Goal: Navigation & Orientation: Find specific page/section

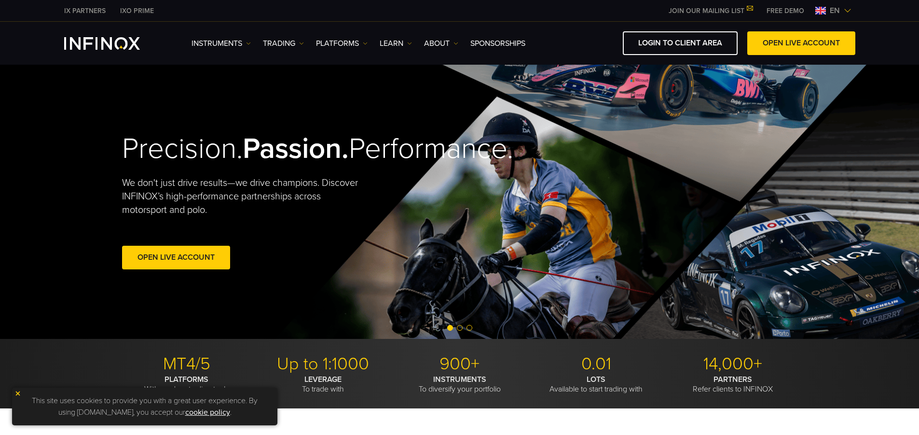
click at [848, 11] on img at bounding box center [848, 11] width 8 height 8
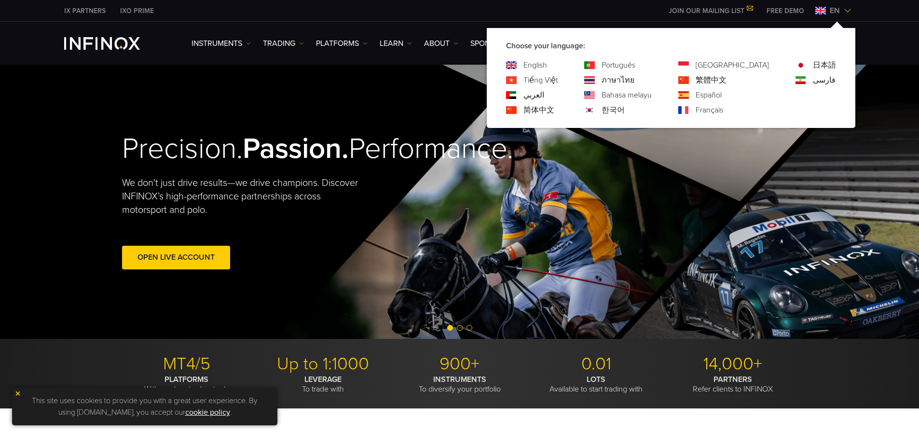
click at [850, 10] on img at bounding box center [848, 11] width 8 height 8
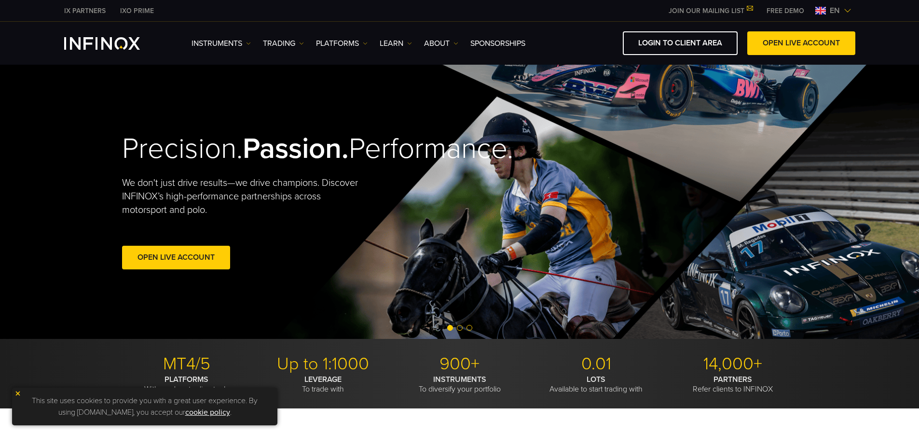
click at [849, 10] on img at bounding box center [848, 11] width 8 height 8
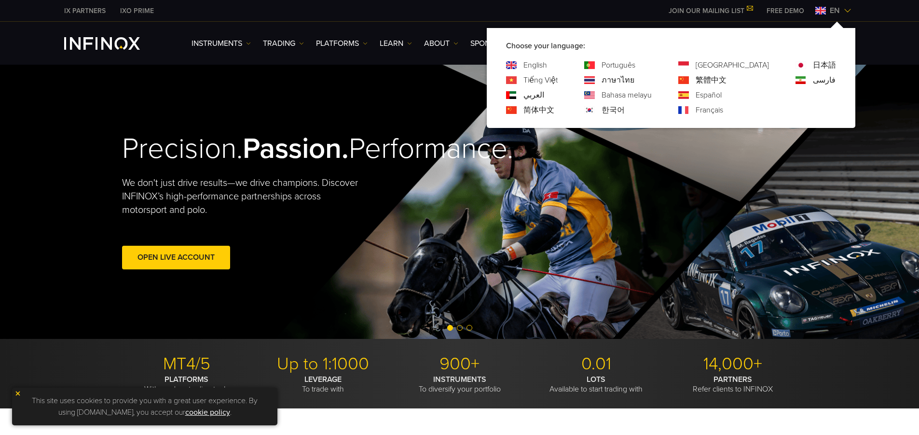
click at [769, 98] on div "English Tiếng Việt العربي 简体中文 Português ภาษาไทย 한국어" at bounding box center [671, 87] width 330 height 56
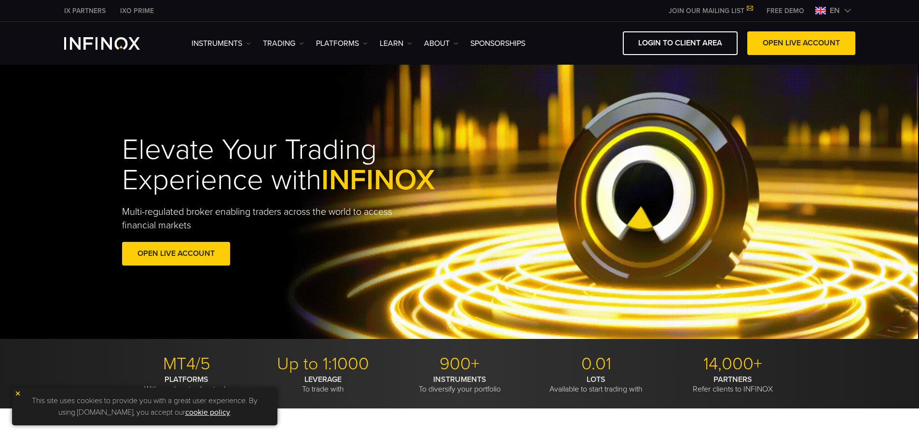
click at [849, 11] on img at bounding box center [848, 11] width 8 height 8
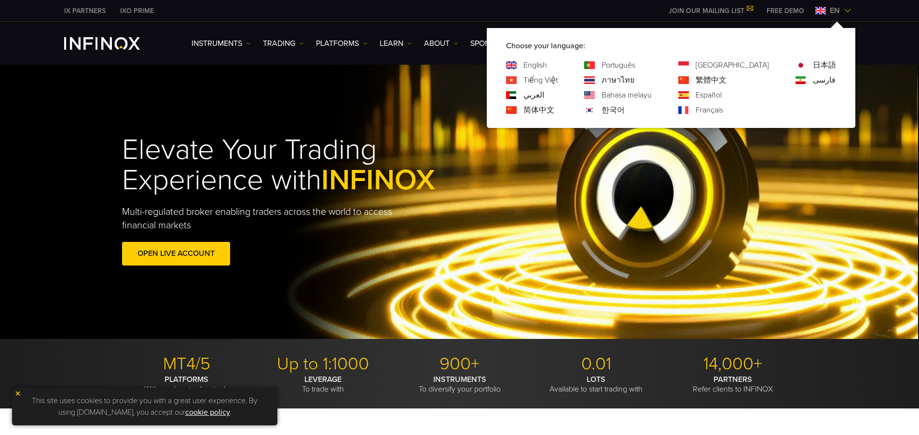
click at [849, 11] on img at bounding box center [848, 11] width 8 height 8
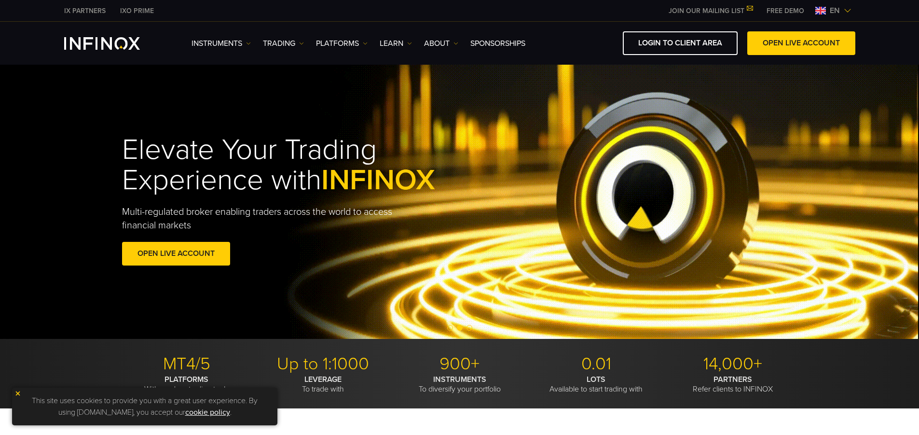
click at [837, 11] on span "en" at bounding box center [835, 11] width 18 height 12
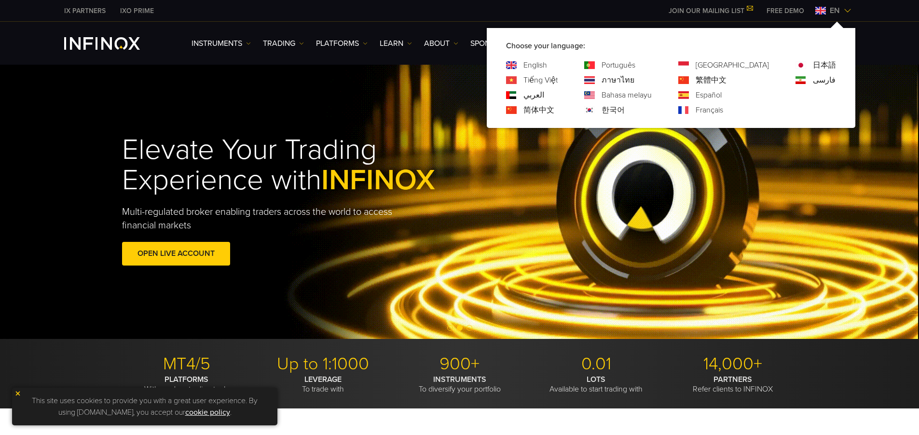
click at [703, 42] on p "Choose your language:" at bounding box center [671, 46] width 330 height 12
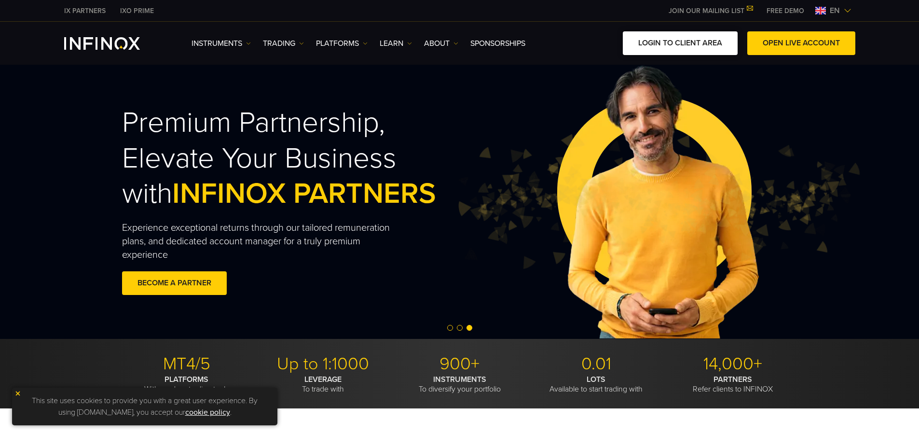
click at [682, 40] on link "LOGIN TO CLIENT AREA" at bounding box center [680, 43] width 115 height 24
